Goal: Task Accomplishment & Management: Use online tool/utility

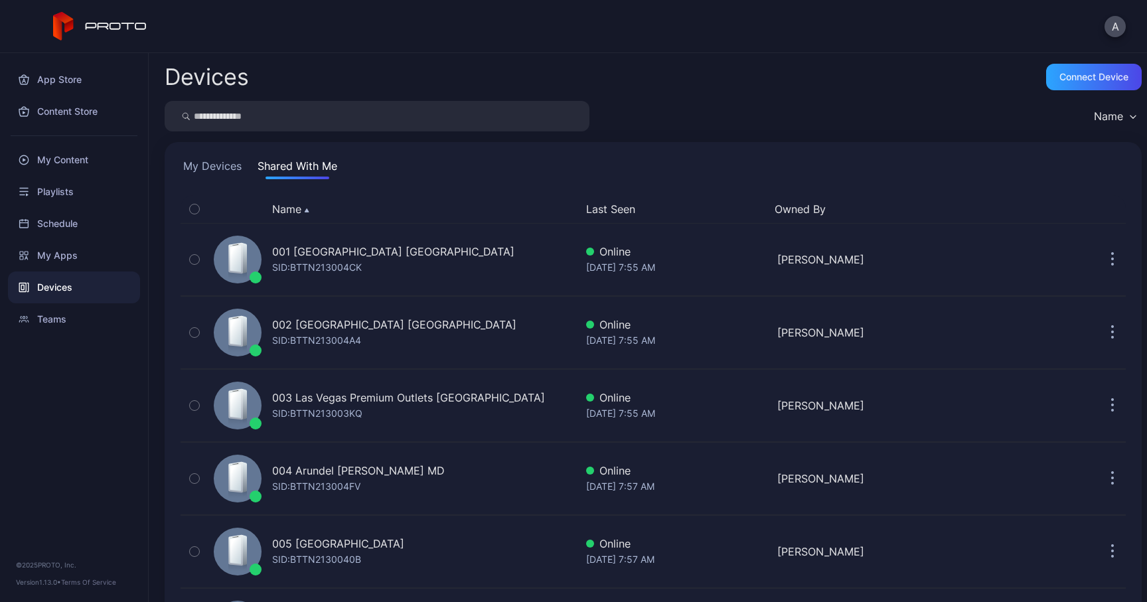
click at [220, 163] on button "My Devices" at bounding box center [213, 168] width 64 height 21
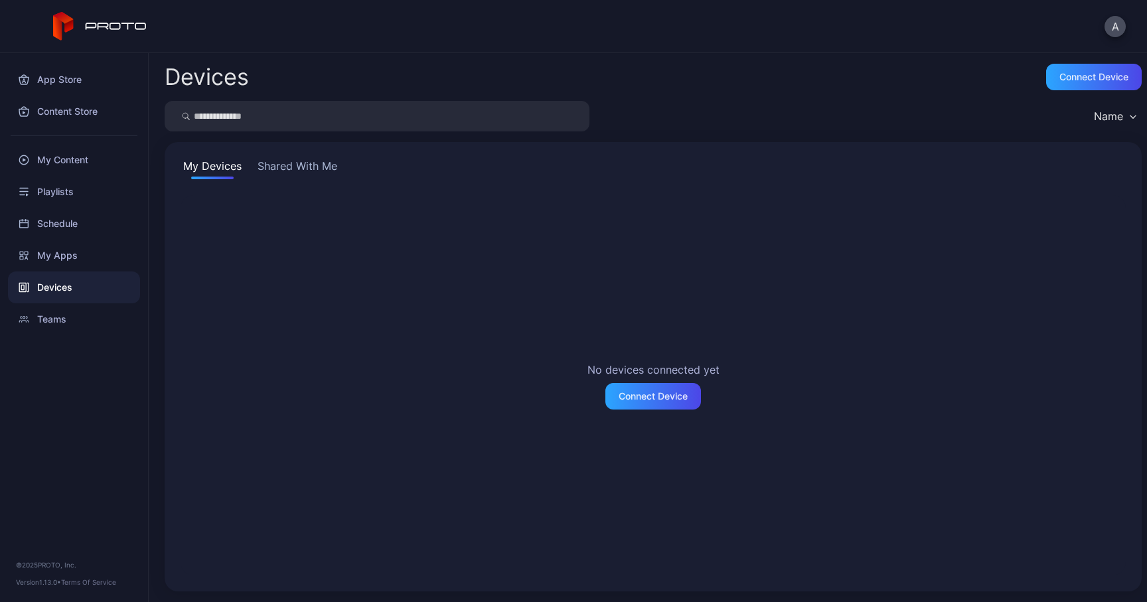
click at [277, 169] on button "Shared With Me" at bounding box center [297, 168] width 85 height 21
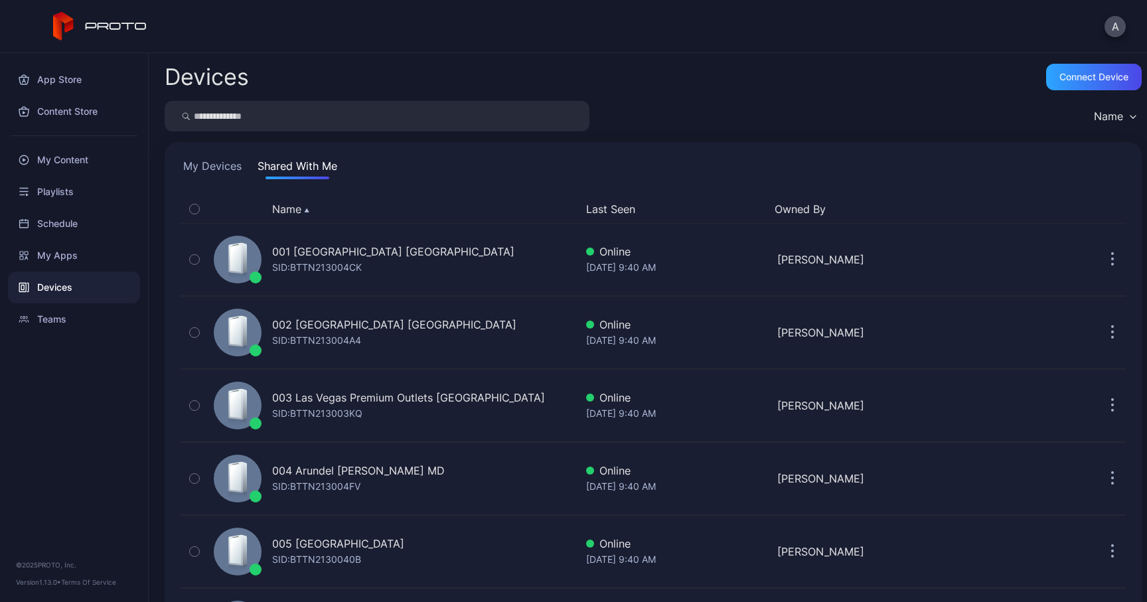
click at [284, 210] on button "Name" at bounding box center [290, 209] width 37 height 16
click at [283, 118] on input "search" at bounding box center [377, 116] width 425 height 31
type input "*****"
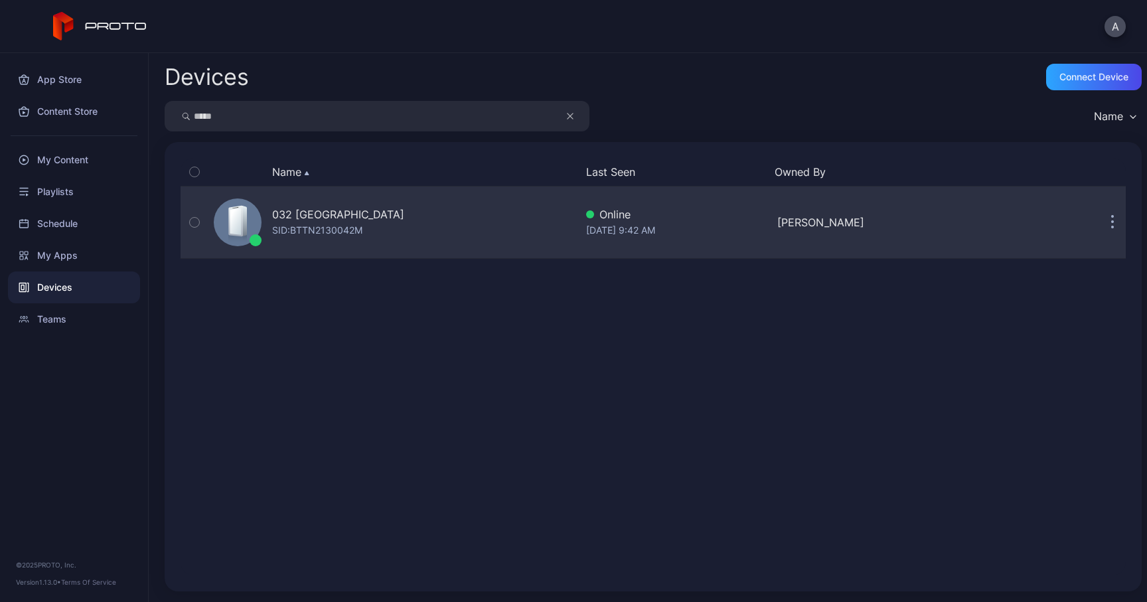
click at [795, 217] on div "[PERSON_NAME]" at bounding box center [867, 222] width 181 height 16
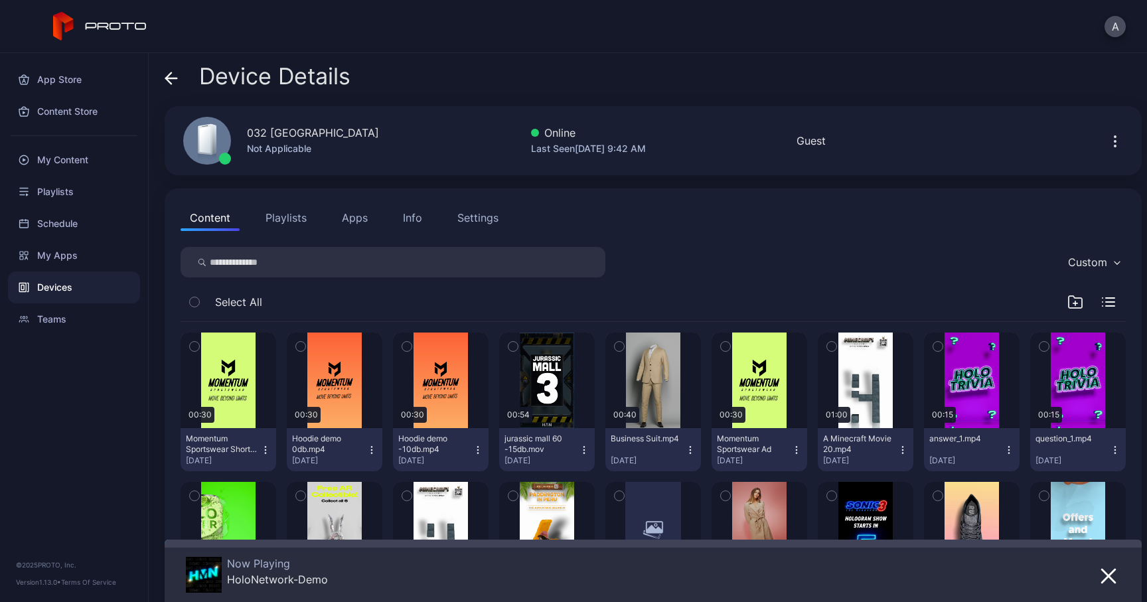
click at [354, 211] on button "Apps" at bounding box center [355, 217] width 44 height 27
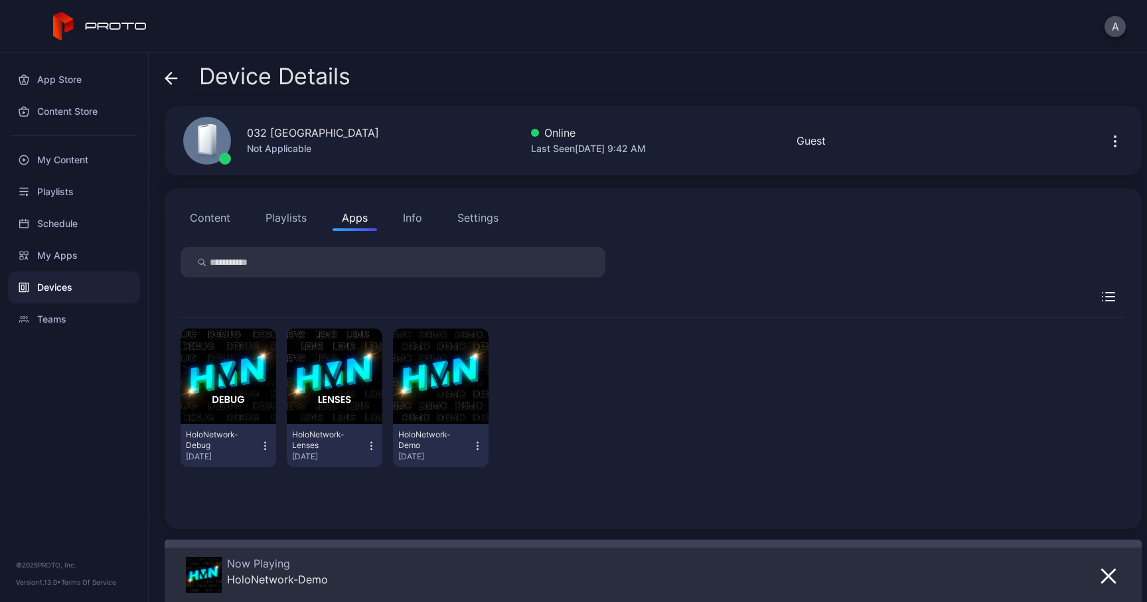
click at [172, 80] on icon at bounding box center [171, 78] width 13 height 13
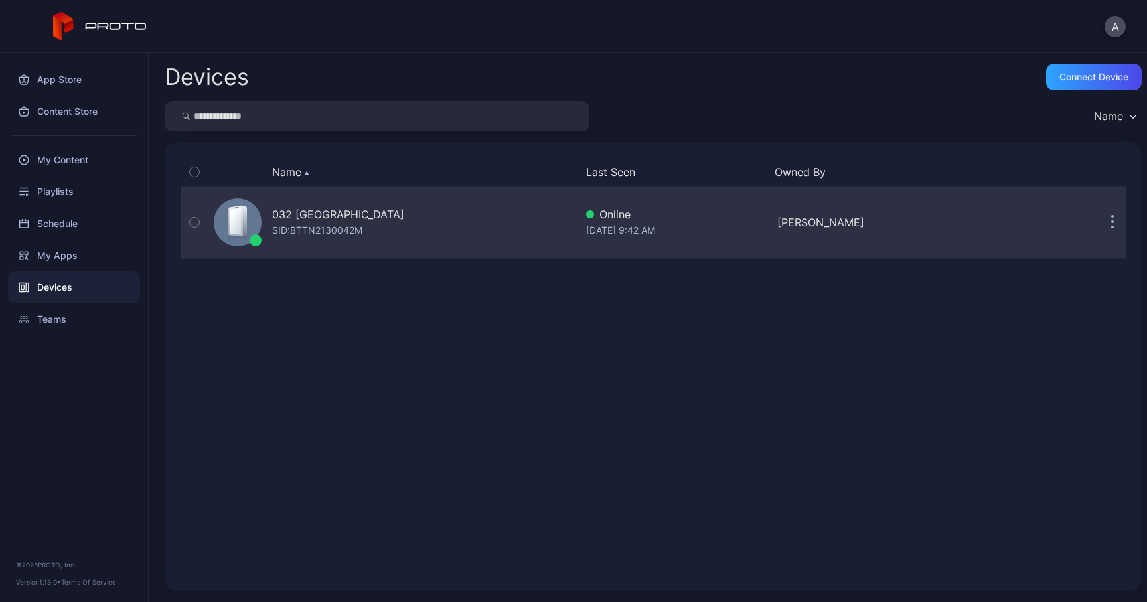
click at [1100, 234] on button "button" at bounding box center [1112, 222] width 27 height 27
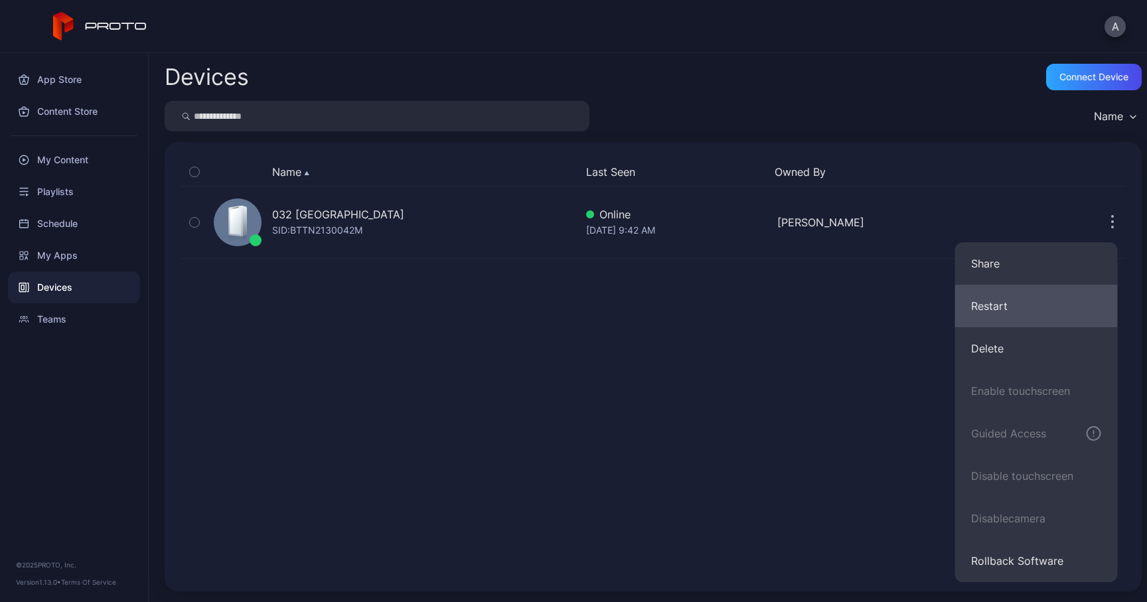
click at [1032, 323] on button "Restart" at bounding box center [1036, 306] width 163 height 42
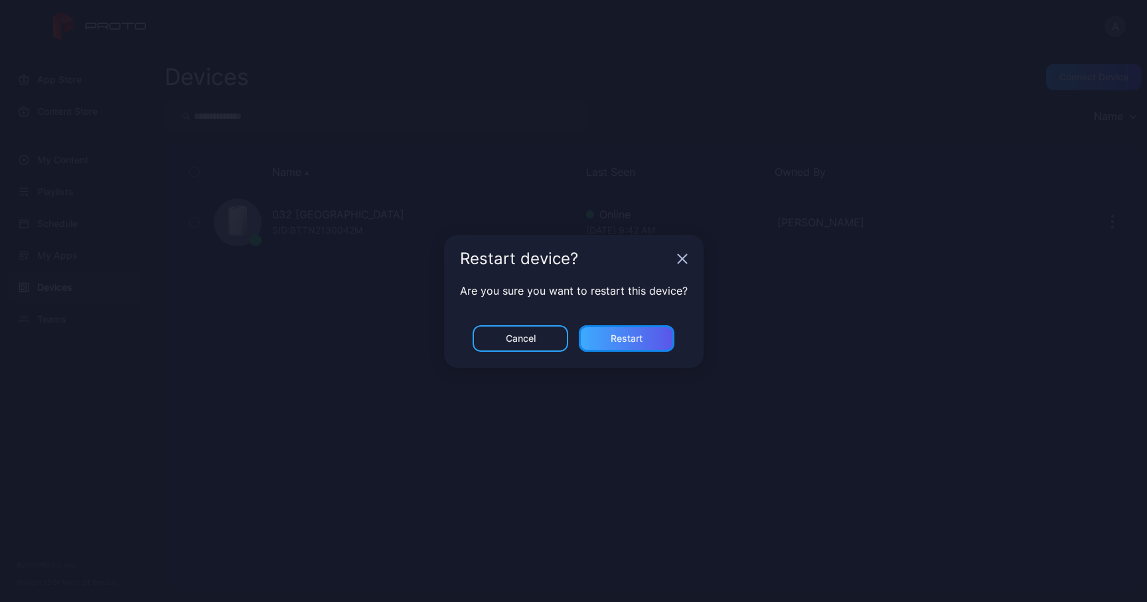
click at [639, 346] on div "Restart" at bounding box center [627, 338] width 96 height 27
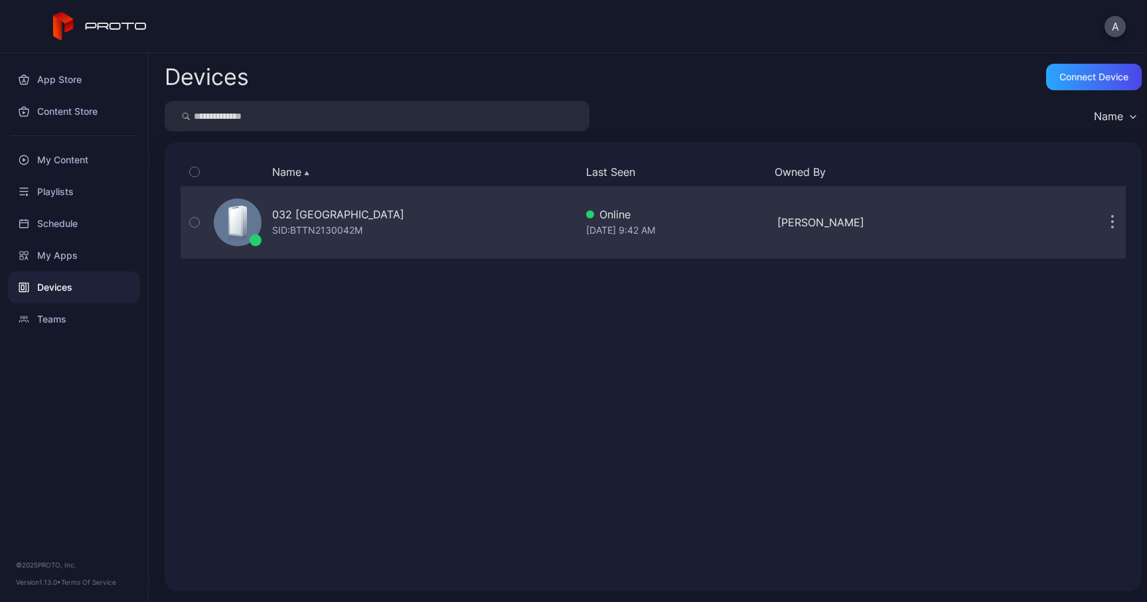
click at [372, 217] on div "032 [GEOGRAPHIC_DATA] SID: BTTN2130042M" at bounding box center [391, 222] width 367 height 66
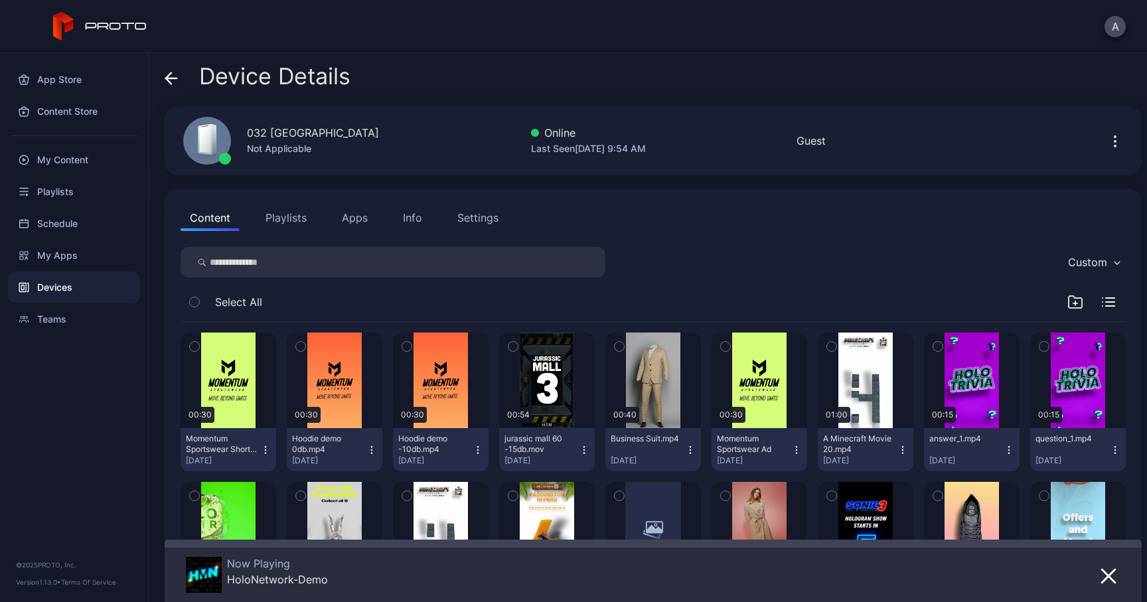
click at [409, 216] on div "Info" at bounding box center [412, 218] width 19 height 16
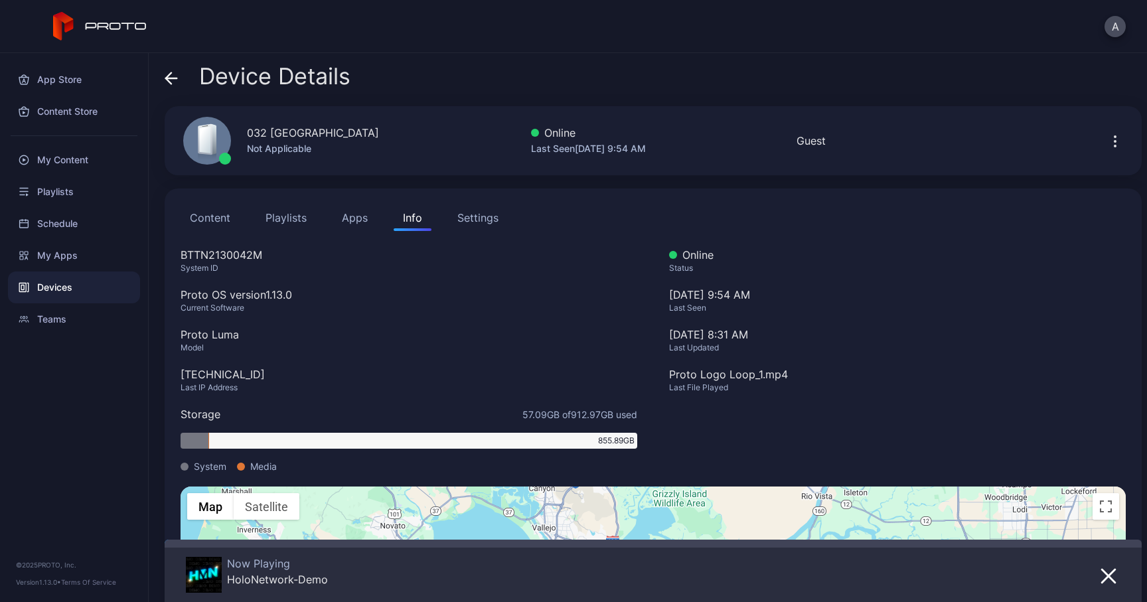
click at [222, 221] on button "Content" at bounding box center [210, 217] width 59 height 27
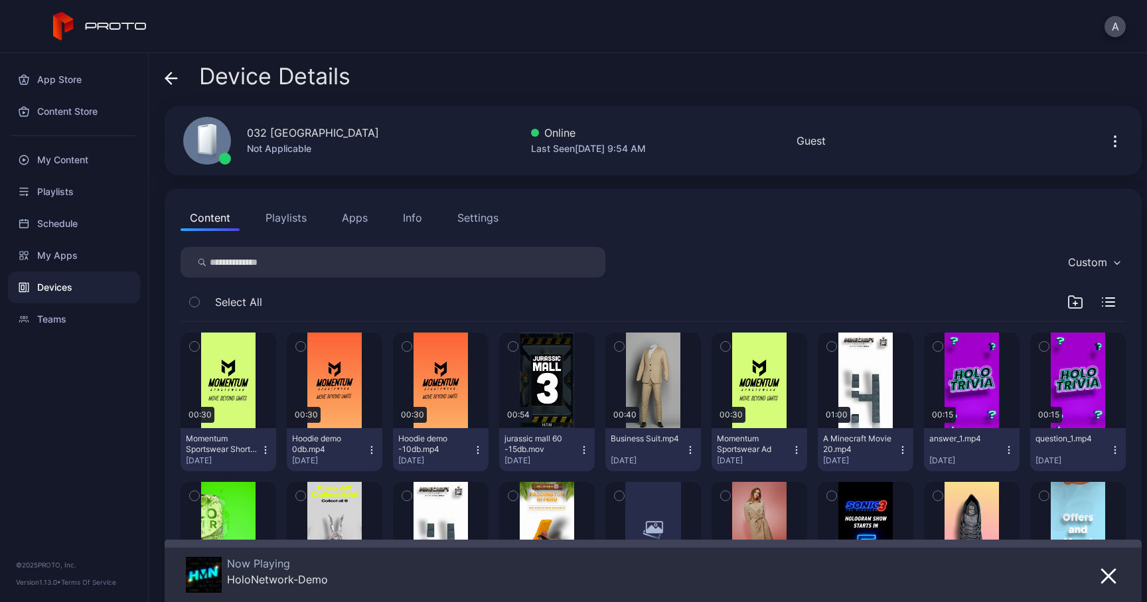
click at [171, 82] on icon at bounding box center [171, 78] width 13 height 13
